Goal: Navigation & Orientation: Find specific page/section

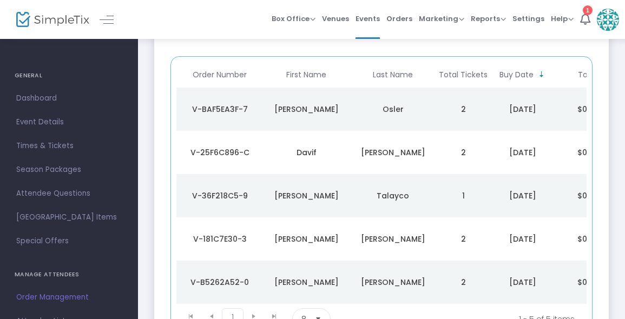
scroll to position [129, 0]
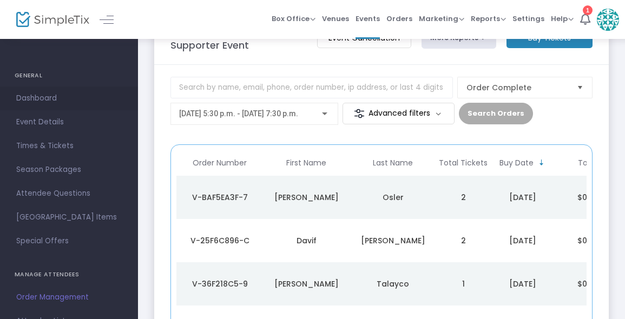
click at [47, 101] on span "Dashboard" at bounding box center [68, 98] width 105 height 14
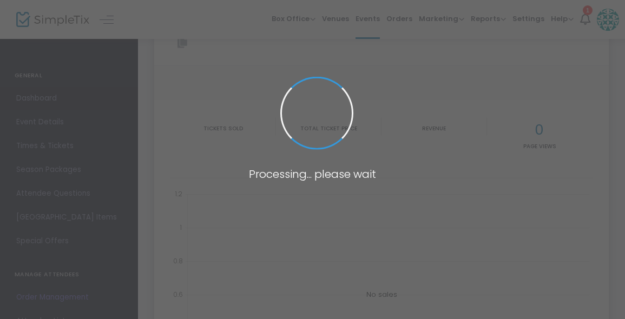
type input "[URL][DOMAIN_NAME]"
